Goal: Task Accomplishment & Management: Manage account settings

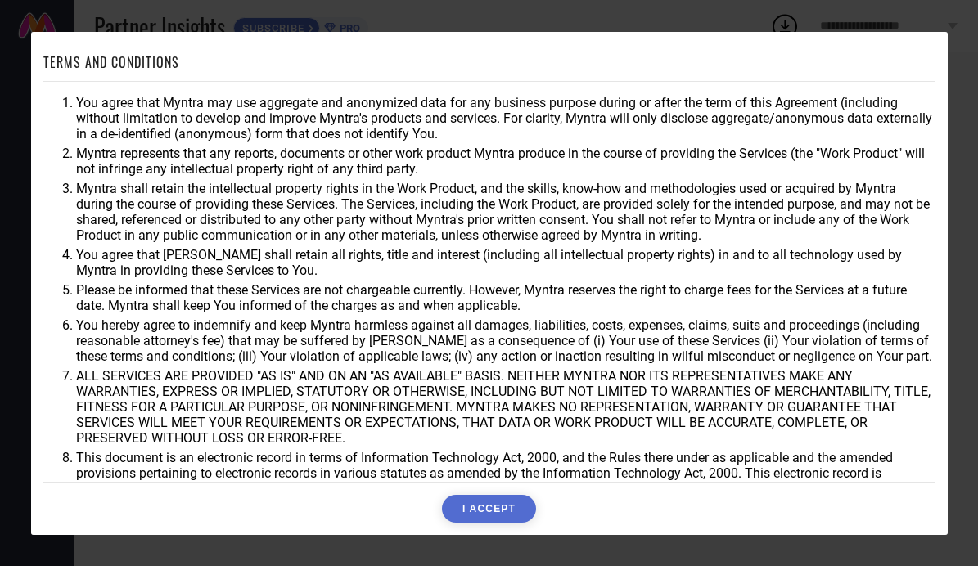
click at [465, 504] on button "I ACCEPT" at bounding box center [489, 509] width 94 height 28
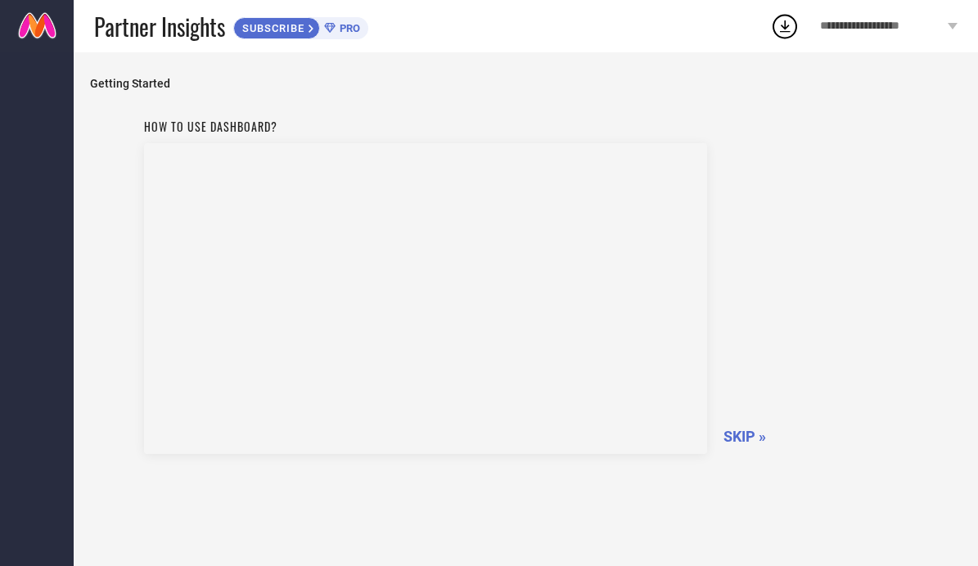
click at [868, 18] on div "**********" at bounding box center [889, 26] width 178 height 52
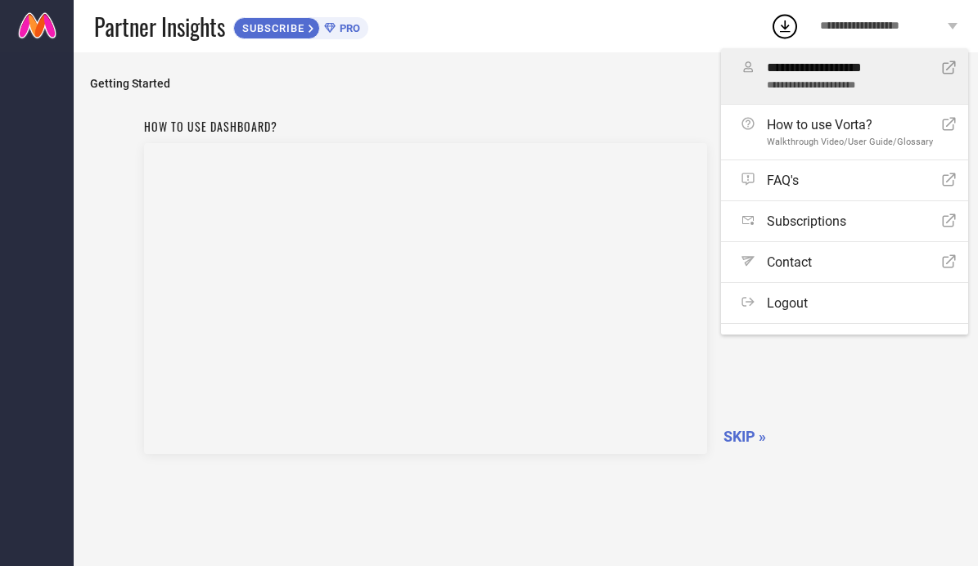
click at [820, 73] on span "**********" at bounding box center [854, 69] width 175 height 16
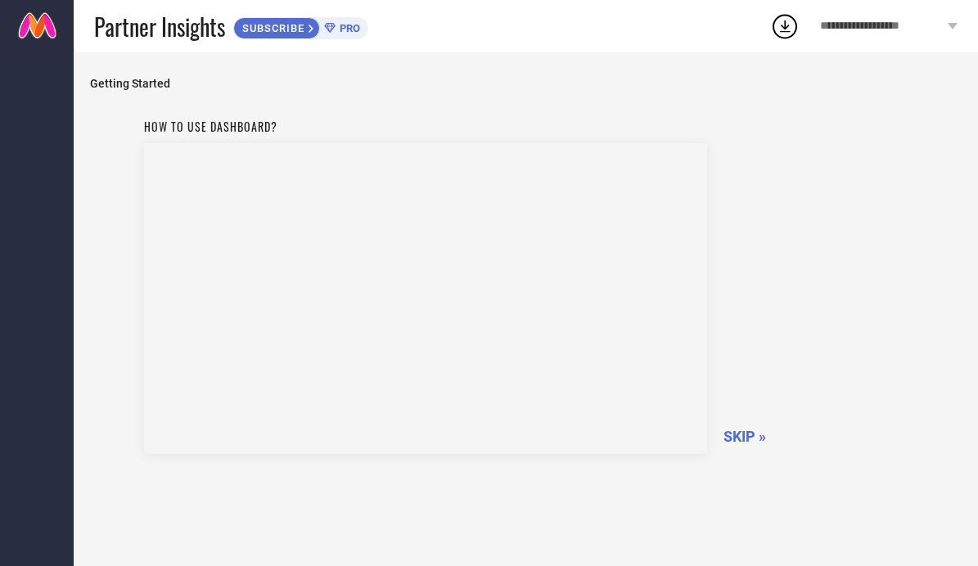
click at [907, 23] on span "**********" at bounding box center [882, 27] width 124 height 14
